Goal: Information Seeking & Learning: Find specific fact

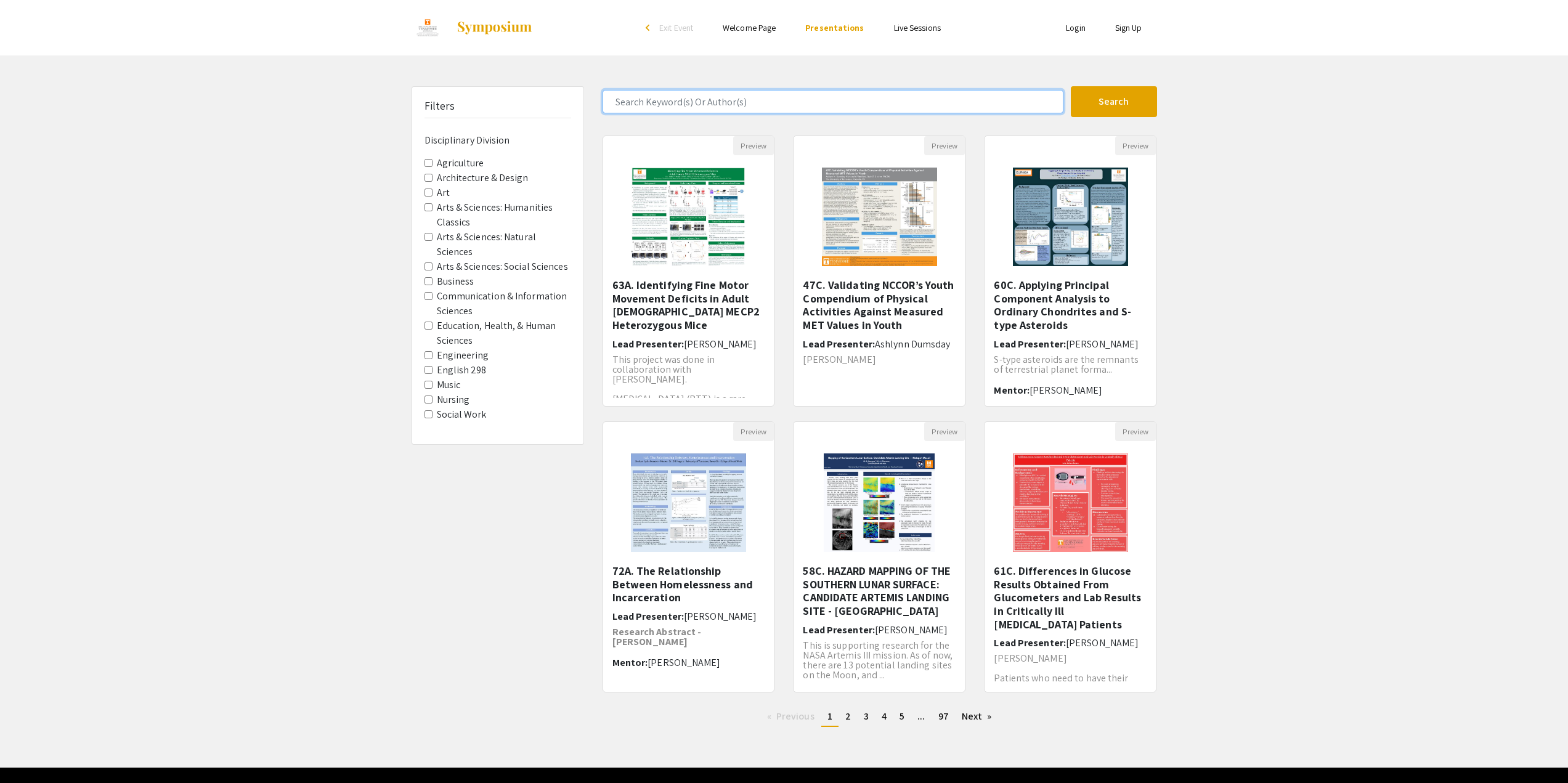
click at [742, 103] on input "Search Keyword(s) Or Author(s)" at bounding box center [833, 101] width 461 height 23
click at [1071, 86] on button "Search" at bounding box center [1114, 102] width 86 height 31
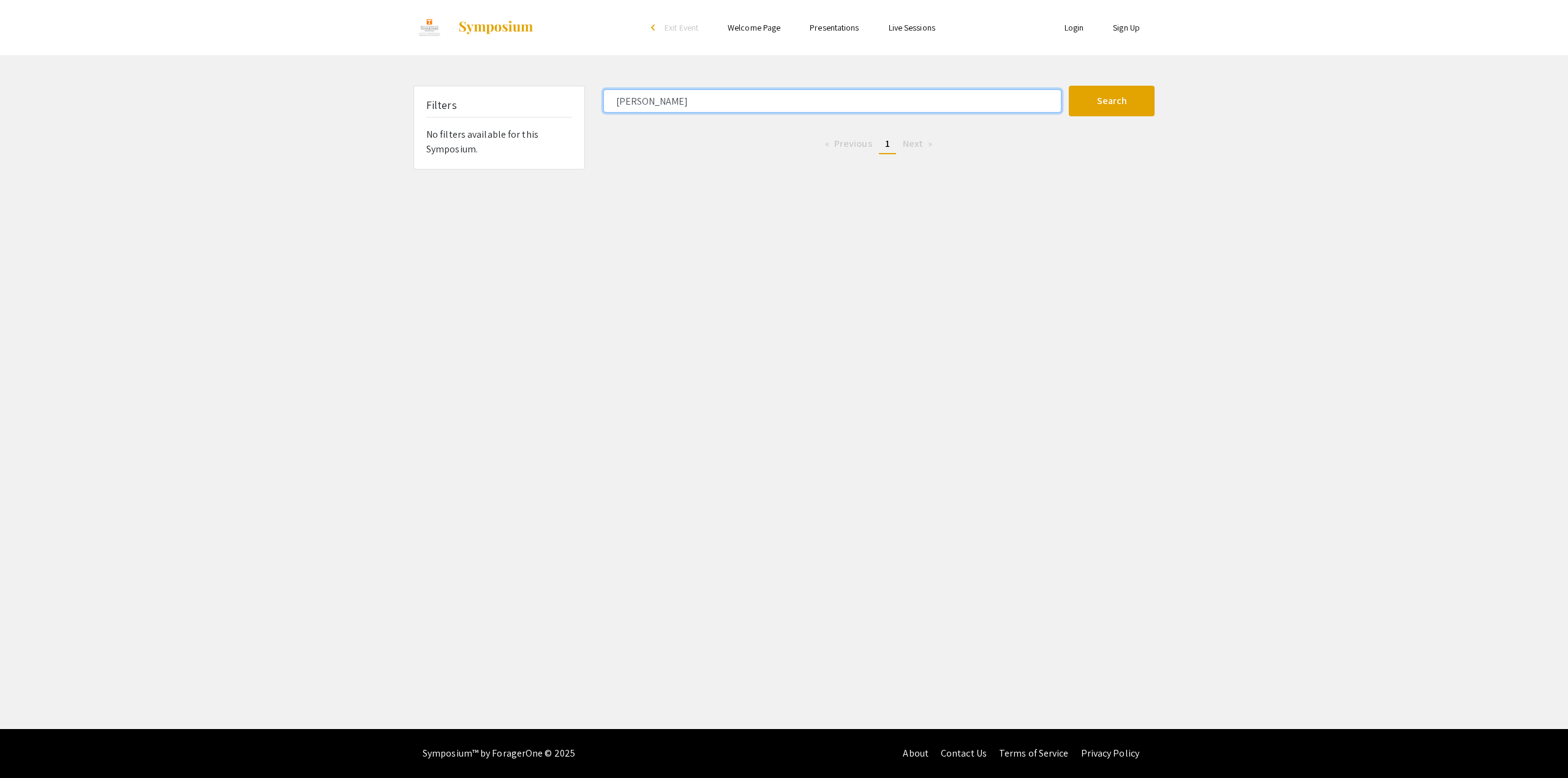
click at [738, 103] on input "[PERSON_NAME]" at bounding box center [833, 101] width 458 height 23
type input "c"
type input "w"
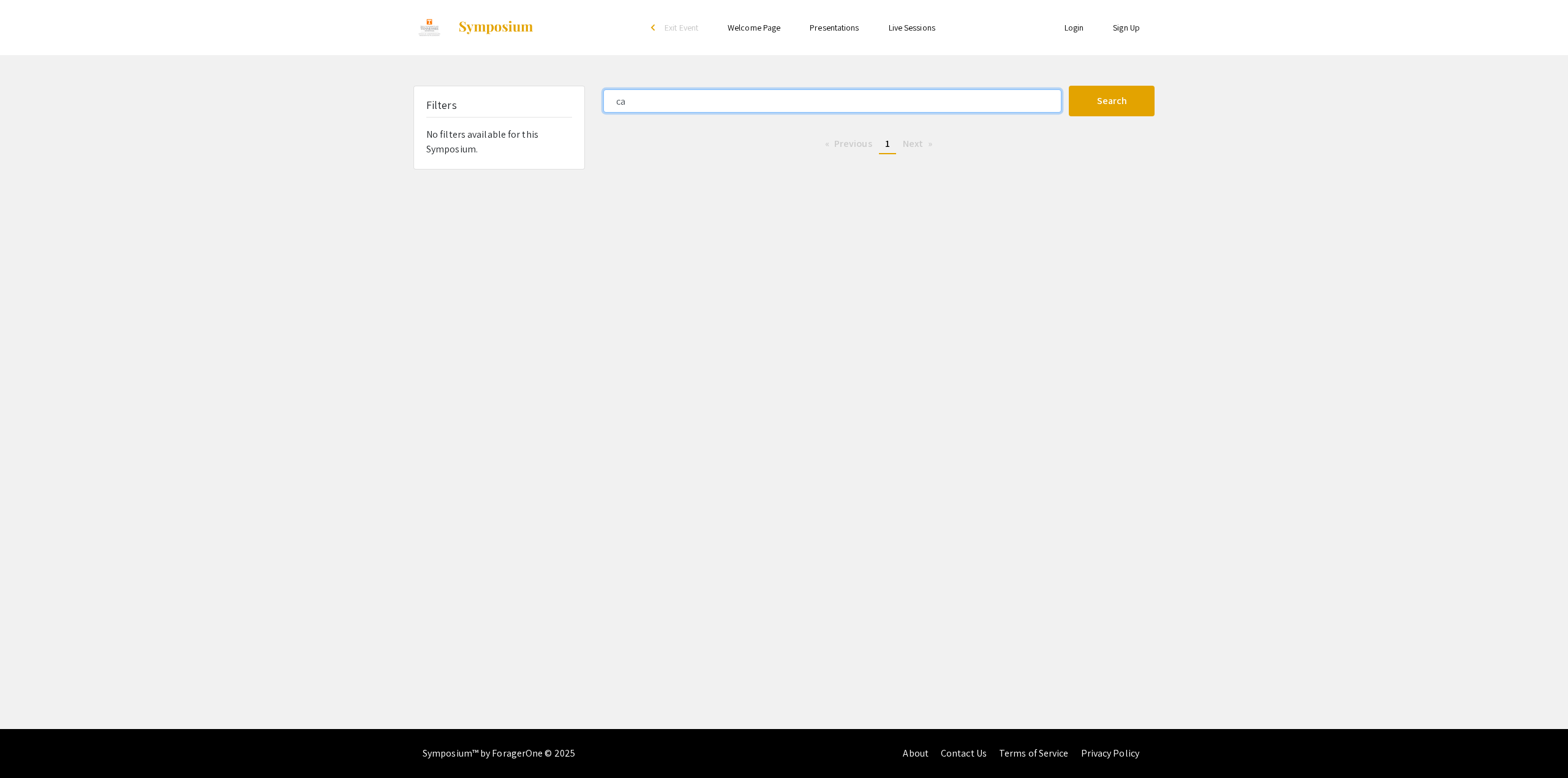
type input "c"
click at [1069, 86] on button "Search" at bounding box center [1112, 101] width 86 height 31
type input "p"
click at [1069, 86] on button "Search" at bounding box center [1112, 101] width 86 height 31
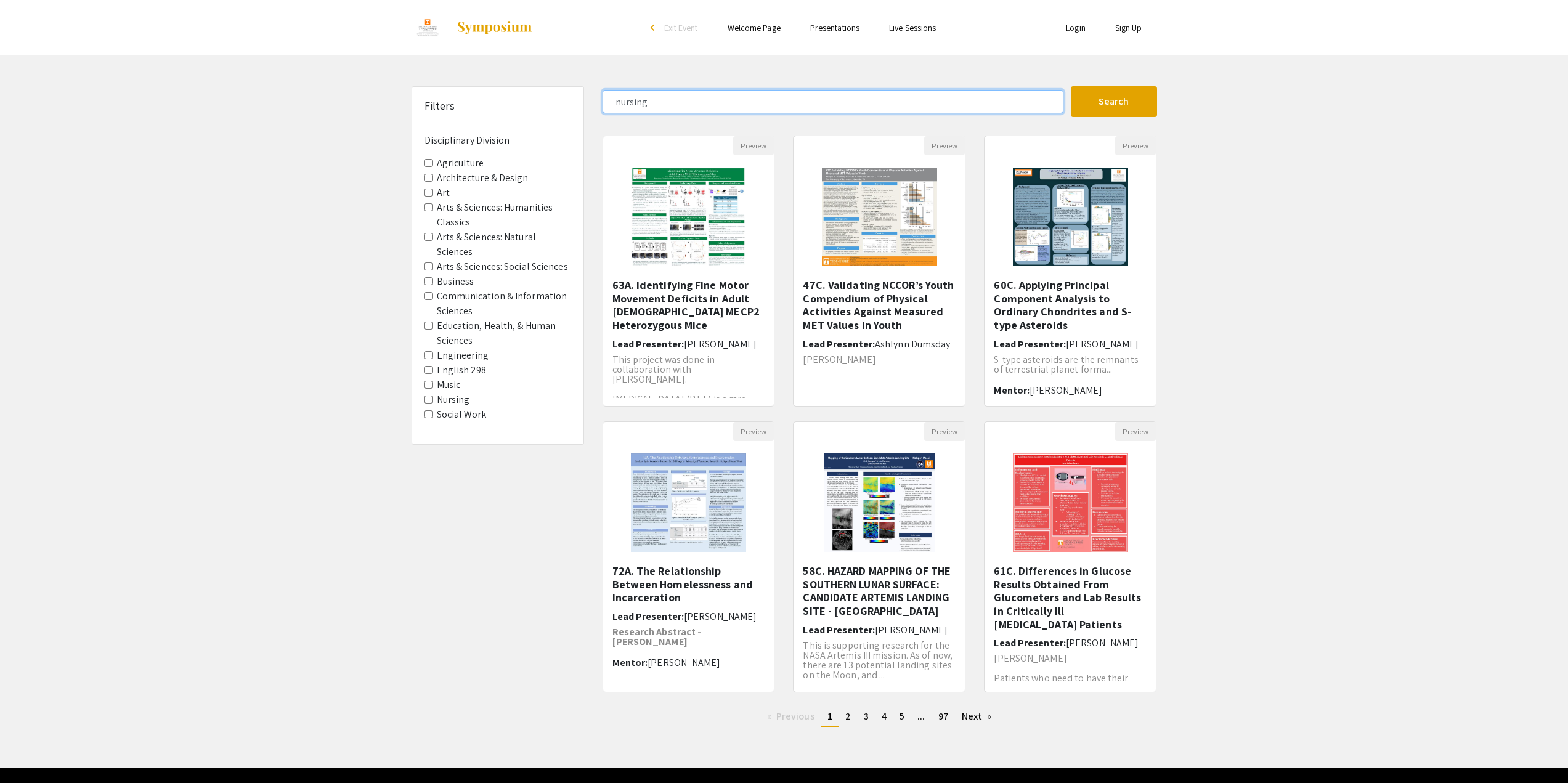
click at [1071, 86] on button "Search" at bounding box center [1114, 102] width 86 height 31
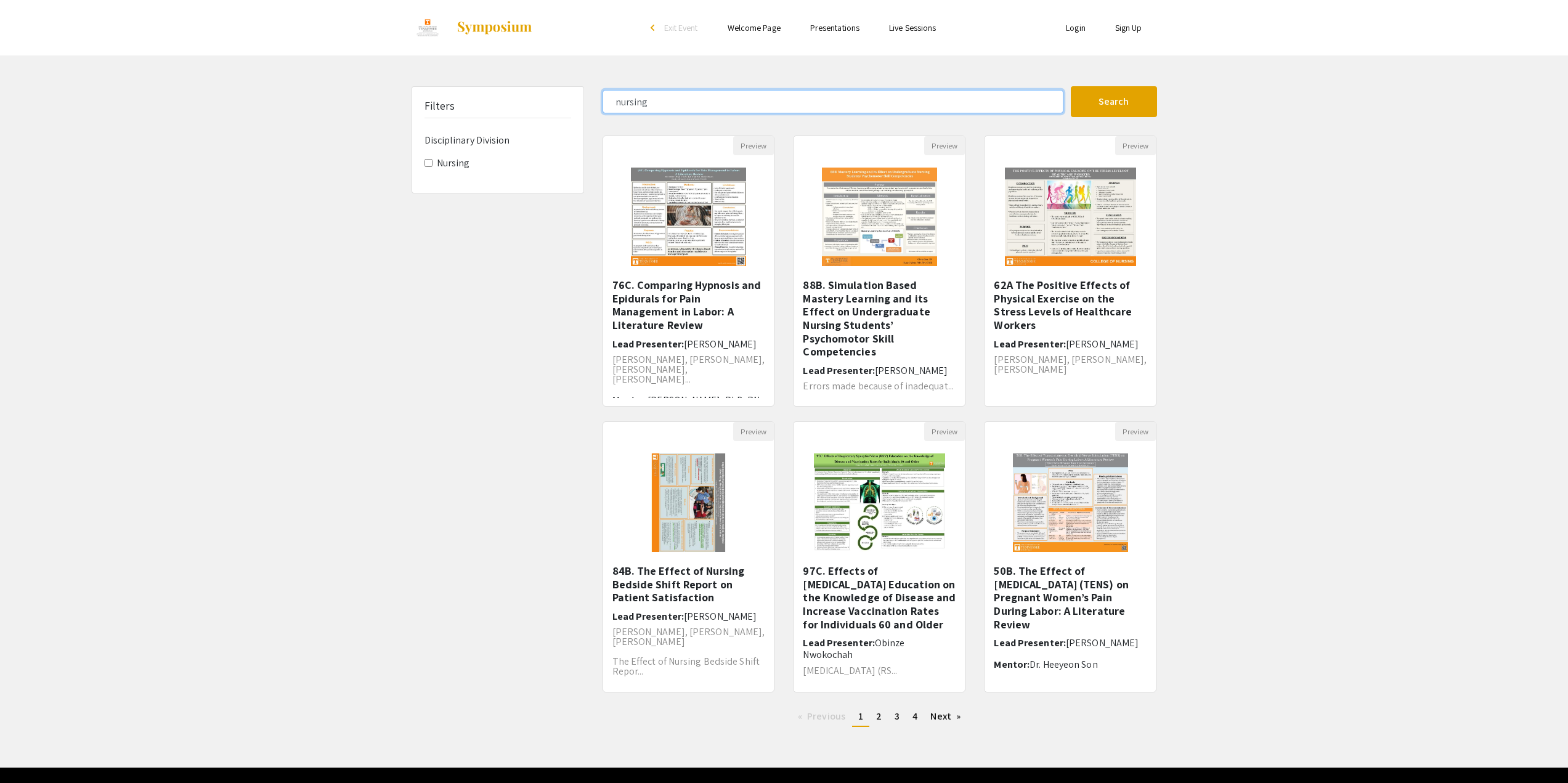
click at [743, 103] on input "nursing" at bounding box center [833, 101] width 461 height 23
type input "[PERSON_NAME]"
click at [1071, 86] on button "Search" at bounding box center [1114, 102] width 86 height 31
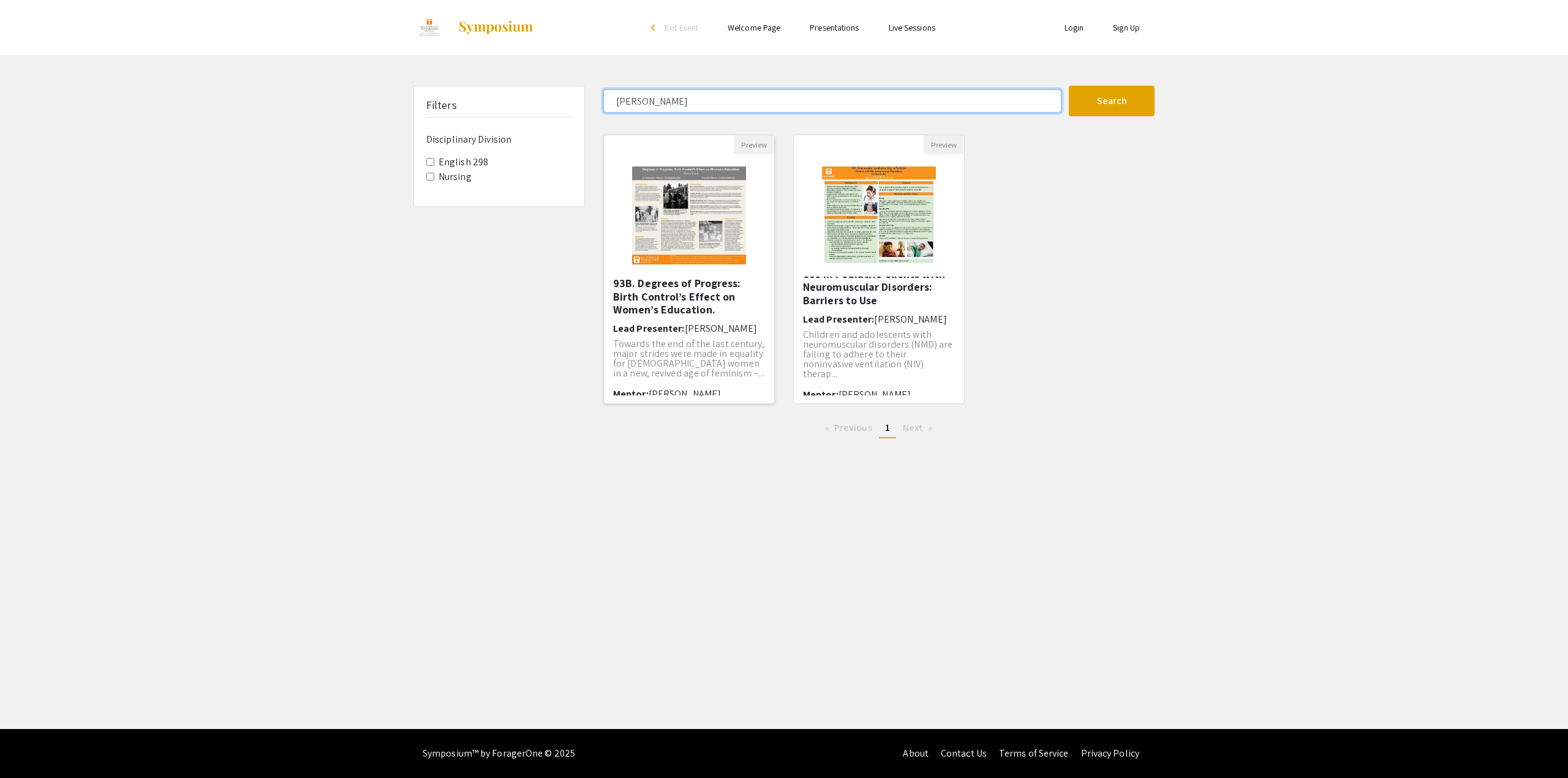
scroll to position [9, 0]
